Goal: Information Seeking & Learning: Check status

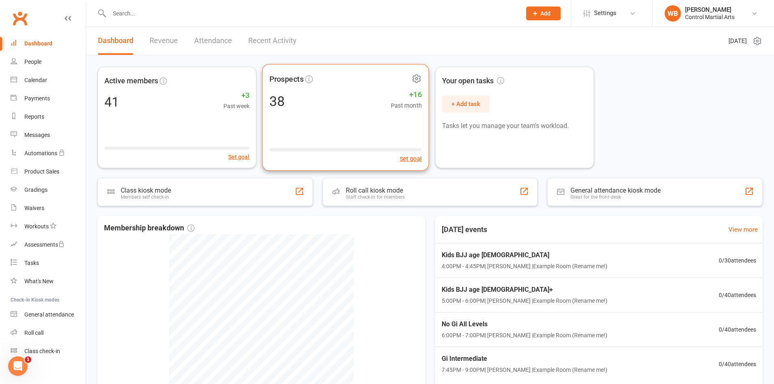
click at [350, 100] on div "38 +16 Past month" at bounding box center [345, 101] width 152 height 18
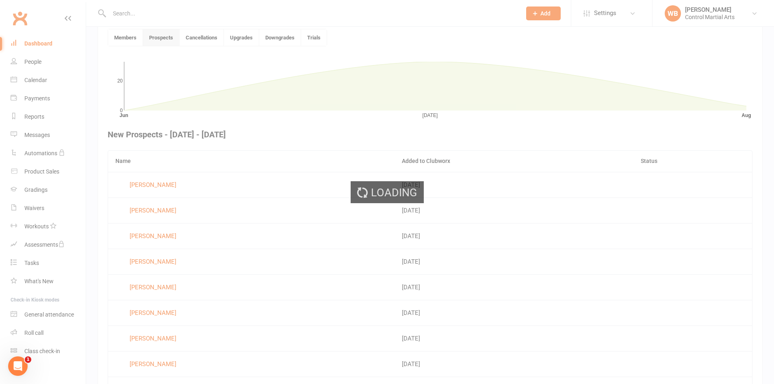
scroll to position [222, 0]
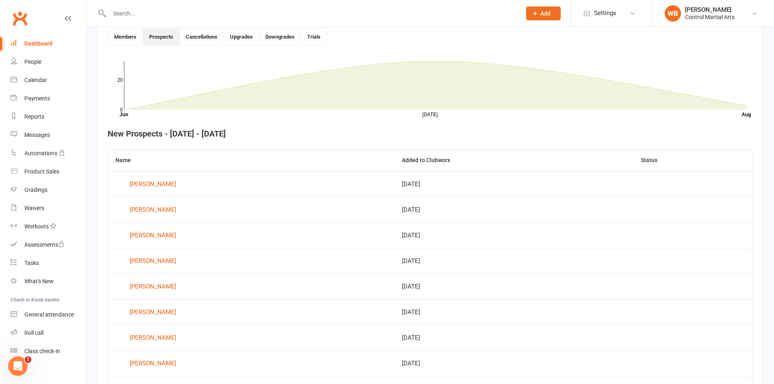
click at [37, 24] on div "Clubworx" at bounding box center [43, 23] width 86 height 30
click at [22, 20] on link "Clubworx" at bounding box center [20, 18] width 20 height 20
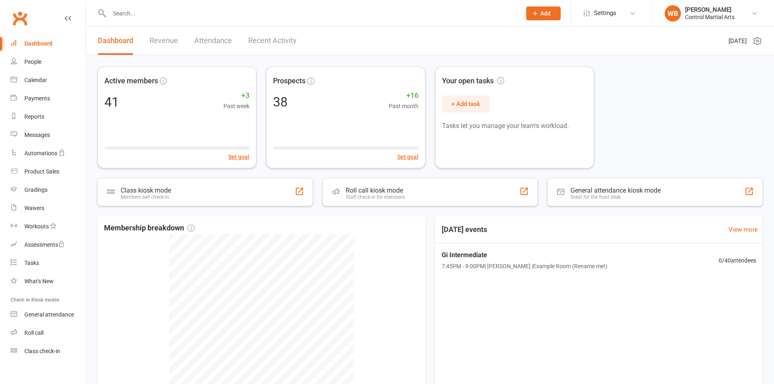
drag, startPoint x: 128, startPoint y: -17, endPoint x: 116, endPoint y: -35, distance: 21.9
drag, startPoint x: 116, startPoint y: -35, endPoint x: 331, endPoint y: 60, distance: 235.0
click at [329, 57] on div "Active members 41 +3 Past week Set goal Prospects 38 +16 Past month Set goal Yo…" at bounding box center [430, 249] width 688 height 389
click at [165, 45] on link "Revenue" at bounding box center [163, 41] width 28 height 28
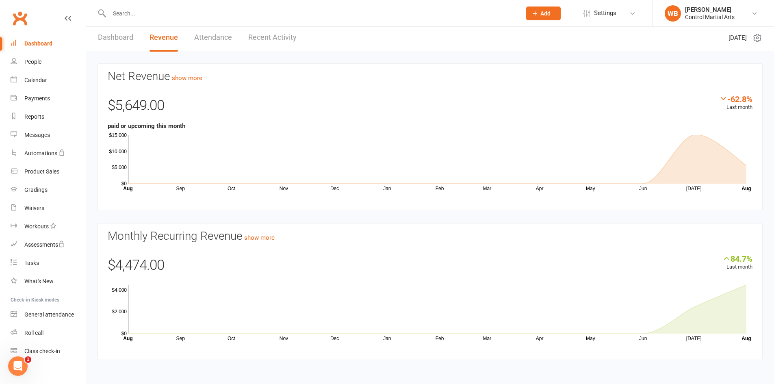
scroll to position [4, 0]
click at [270, 237] on link "show more" at bounding box center [259, 236] width 30 height 7
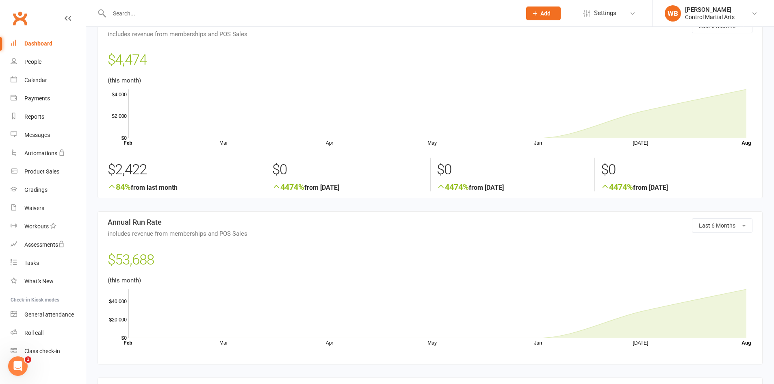
scroll to position [81, 0]
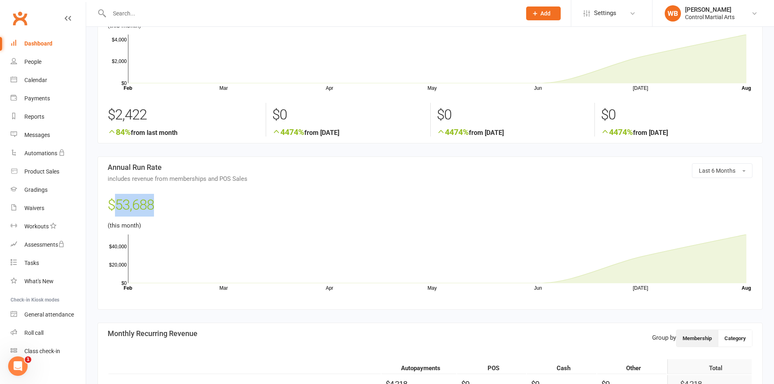
drag, startPoint x: 114, startPoint y: 207, endPoint x: 214, endPoint y: 210, distance: 100.8
click at [214, 210] on div "$53,688" at bounding box center [430, 207] width 645 height 27
click at [201, 205] on div "$53,688" at bounding box center [430, 207] width 645 height 27
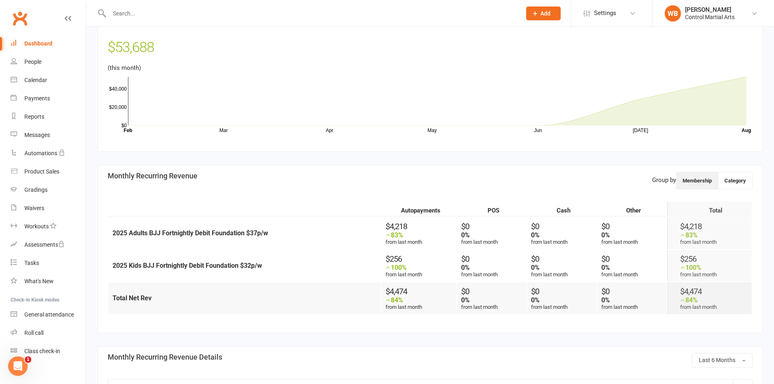
scroll to position [122, 0]
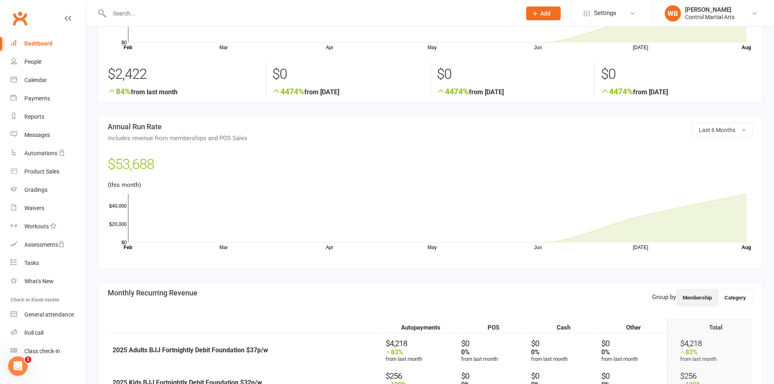
drag, startPoint x: 19, startPoint y: 10, endPoint x: 24, endPoint y: 14, distance: 6.3
click at [19, 10] on link "Clubworx" at bounding box center [20, 18] width 20 height 20
